Goal: Transaction & Acquisition: Purchase product/service

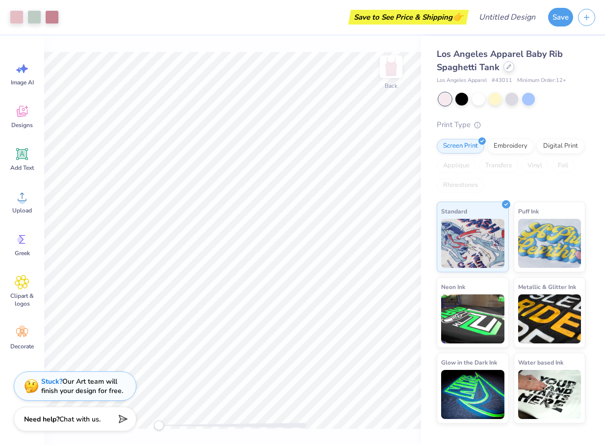
click at [508, 69] on icon at bounding box center [508, 66] width 5 height 5
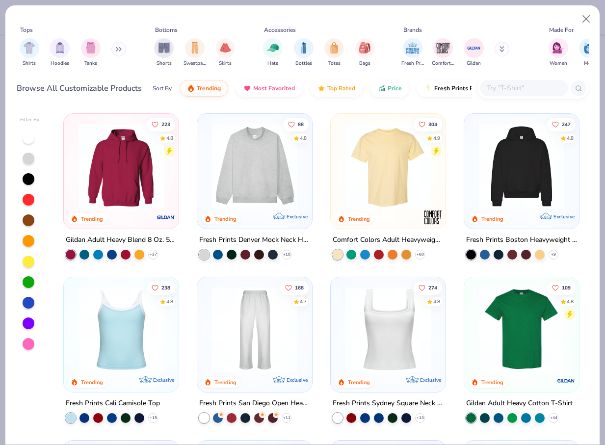
click at [518, 91] on input "text" at bounding box center [524, 87] width 76 height 11
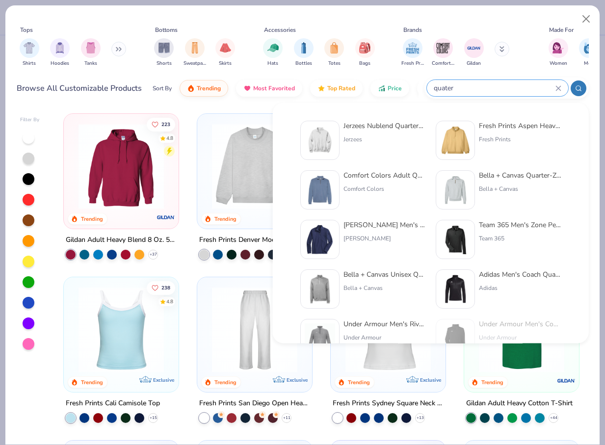
type input "quater"
click at [362, 176] on div "Comfort Colors Adult Quarter-Zip Sweatshirt" at bounding box center [384, 175] width 82 height 10
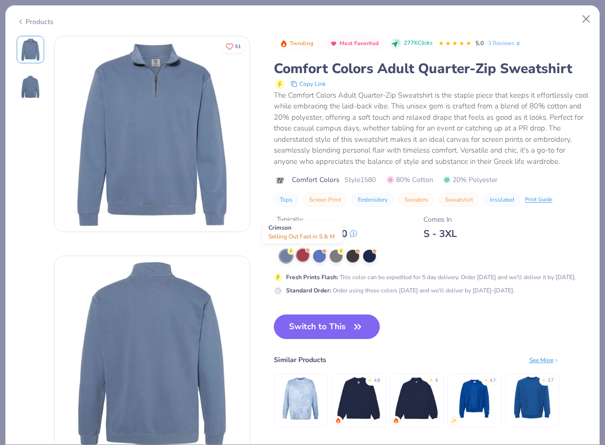
click at [301, 258] on div at bounding box center [302, 255] width 13 height 13
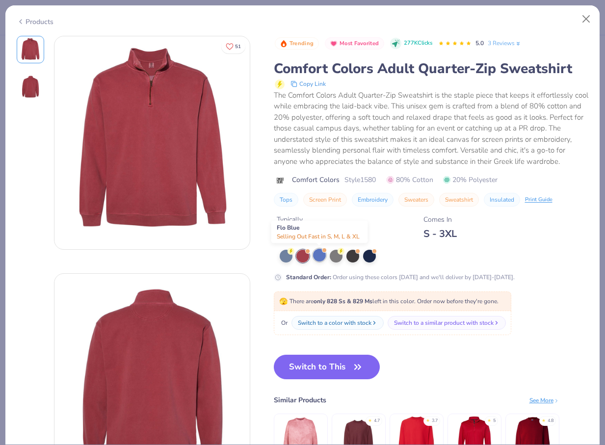
click at [321, 255] on div at bounding box center [319, 255] width 13 height 13
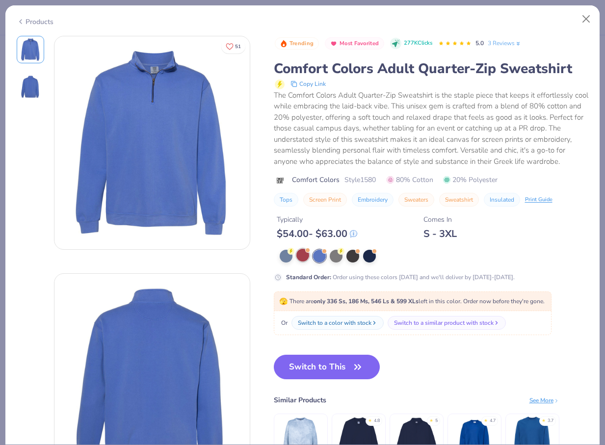
click at [303, 258] on div at bounding box center [302, 255] width 13 height 13
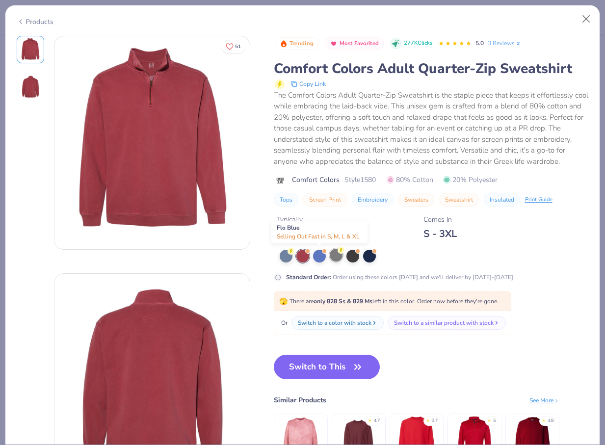
click at [334, 253] on div at bounding box center [336, 255] width 13 height 13
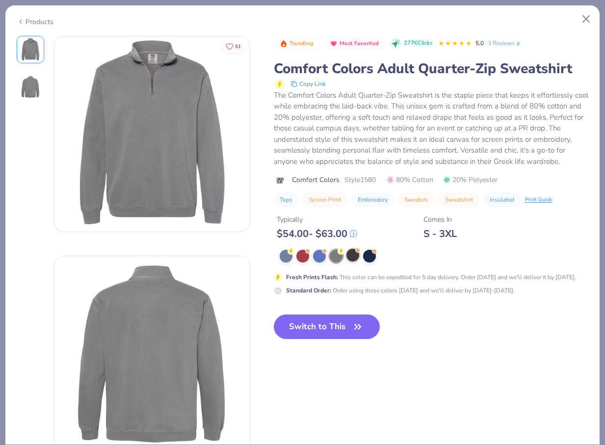
click at [346, 256] on div at bounding box center [352, 255] width 13 height 13
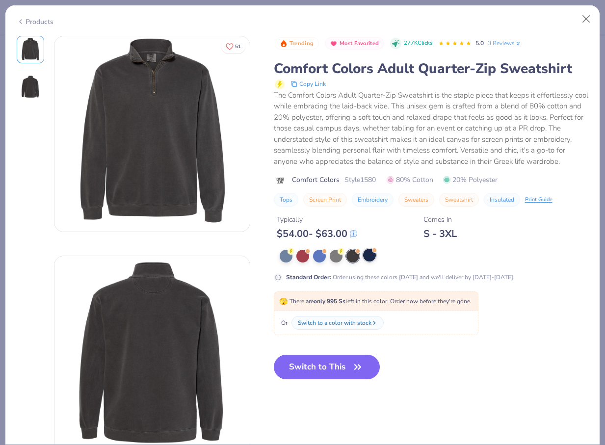
click at [364, 254] on div at bounding box center [369, 255] width 13 height 13
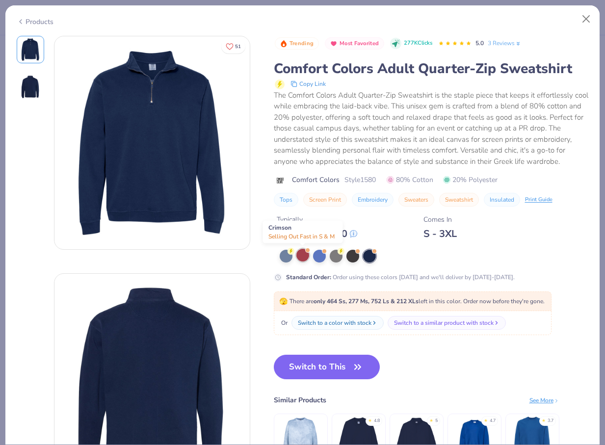
click at [301, 259] on div at bounding box center [302, 255] width 13 height 13
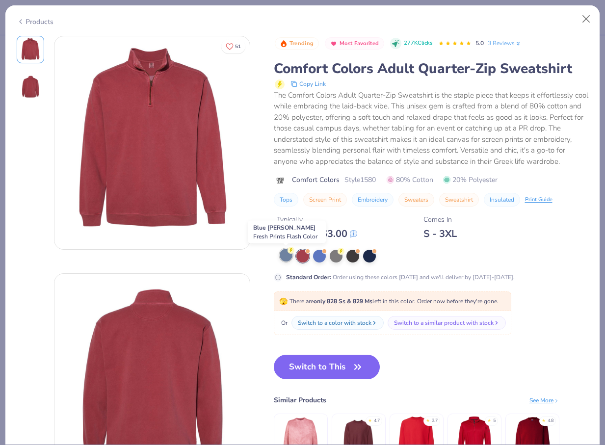
click at [286, 255] on div at bounding box center [286, 255] width 13 height 13
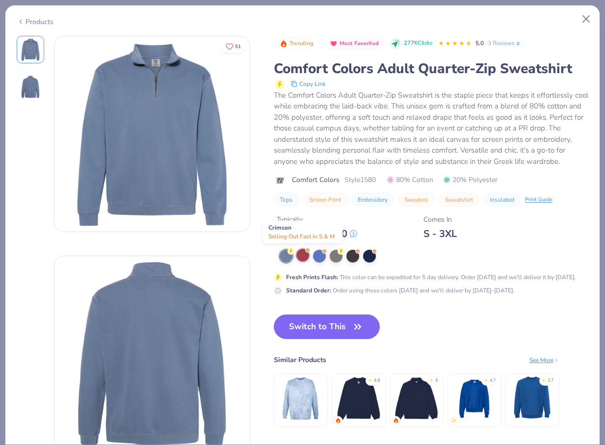
click at [302, 257] on div at bounding box center [302, 255] width 13 height 13
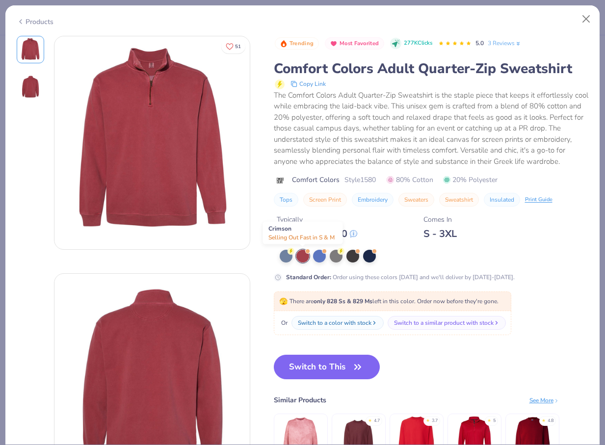
click at [303, 257] on div at bounding box center [302, 256] width 13 height 13
click at [318, 362] on button "Switch to This" at bounding box center [327, 367] width 106 height 25
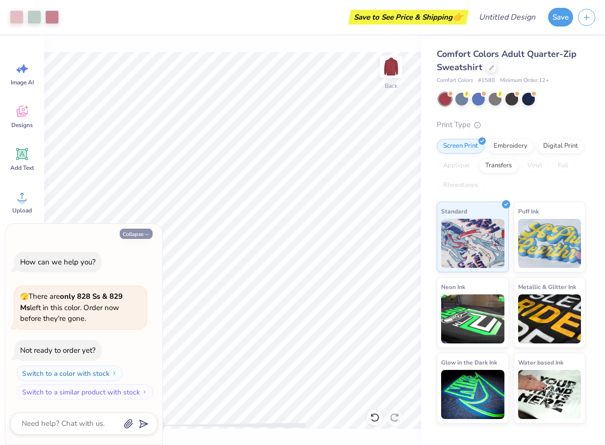
click at [139, 231] on button "Collapse" at bounding box center [136, 234] width 33 height 10
type textarea "x"
